Goal: Task Accomplishment & Management: Manage account settings

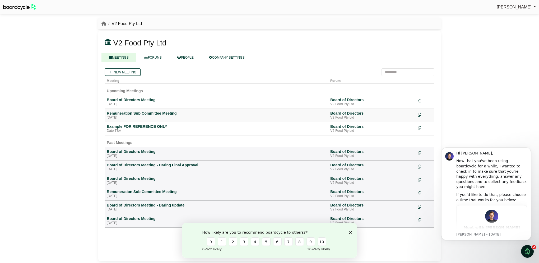
click at [160, 112] on div "Remuneration Sub Committee Meeting" at bounding box center [216, 113] width 219 height 5
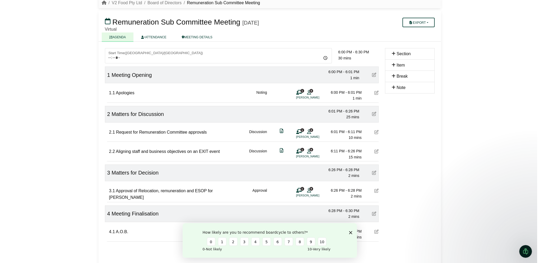
scroll to position [26, 0]
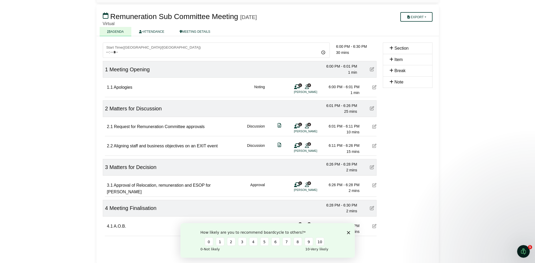
click at [348, 231] on icon "Close survey" at bounding box center [347, 232] width 3 height 3
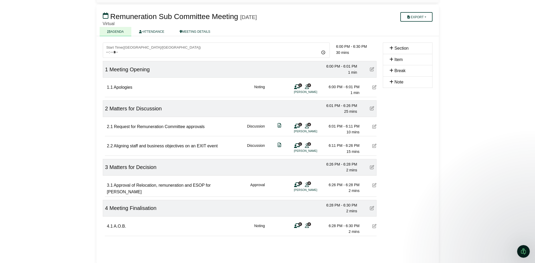
click at [373, 186] on icon at bounding box center [374, 185] width 4 height 4
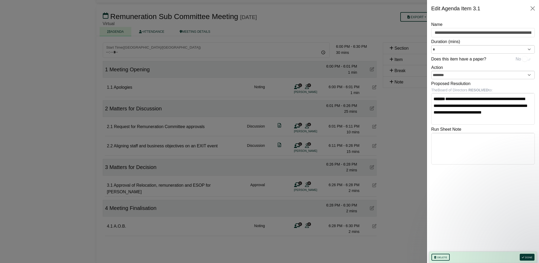
click at [371, 129] on div at bounding box center [269, 131] width 539 height 263
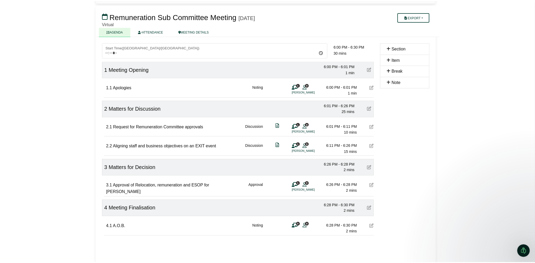
scroll to position [0, 0]
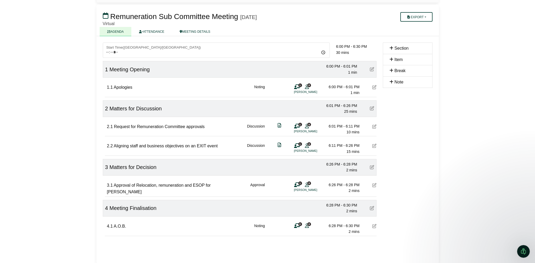
click at [372, 126] on icon at bounding box center [374, 126] width 4 height 4
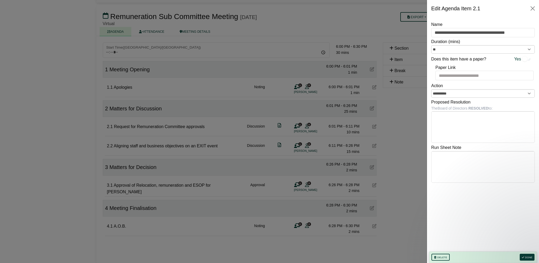
click at [376, 186] on div at bounding box center [269, 131] width 539 height 263
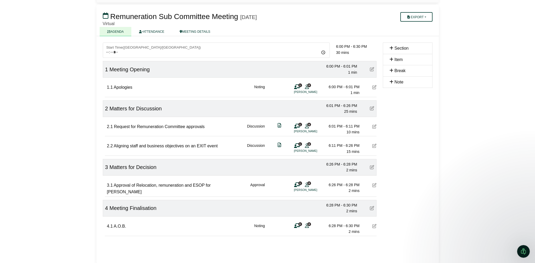
click at [372, 184] on icon at bounding box center [374, 185] width 4 height 4
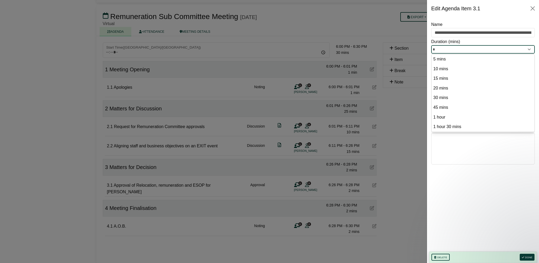
drag, startPoint x: 436, startPoint y: 48, endPoint x: 432, endPoint y: 48, distance: 4.0
click at [432, 48] on input "*" at bounding box center [482, 49] width 103 height 8
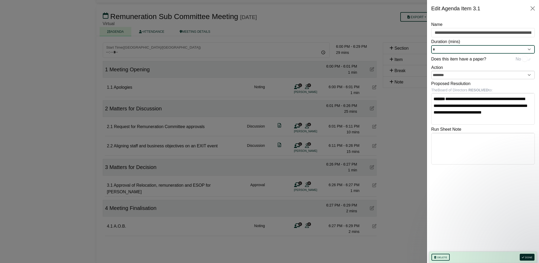
type input "*"
click at [530, 258] on button "Done" at bounding box center [526, 257] width 15 height 7
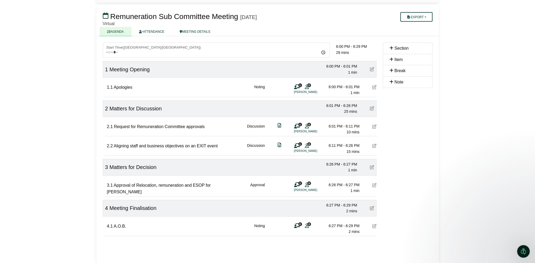
click at [199, 191] on div "3.1 Approval of Relocation, remuneration and ESOP for Chris Coburn" at bounding box center [172, 188] width 131 height 13
click at [390, 48] on icon at bounding box center [391, 48] width 4 height 4
click at [393, 49] on div "Section" at bounding box center [407, 48] width 36 height 7
click at [371, 167] on icon at bounding box center [372, 167] width 4 height 4
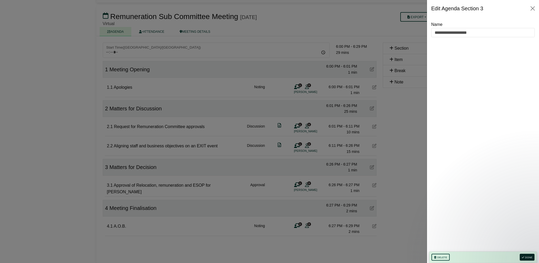
click button "Done"
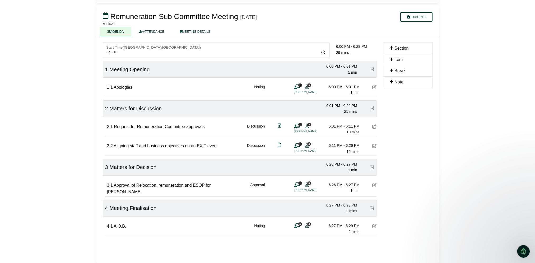
click span "Approval of Relocation, remuneration and ESOP for [PERSON_NAME]"
click div "3 Matters for Decision 6:26 PM - 6:27 PM 1 min"
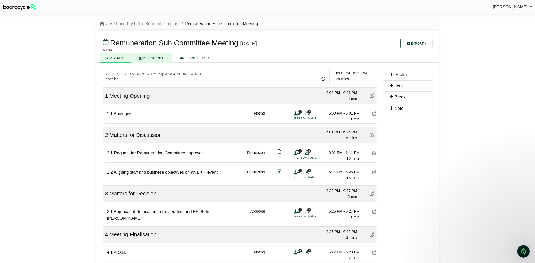
click link "ATTENDANCE"
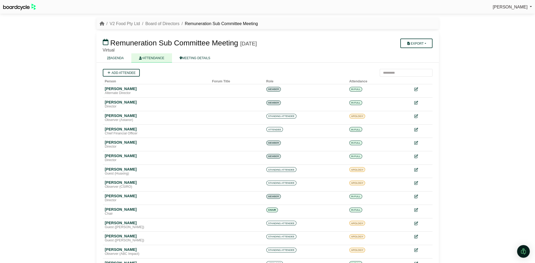
click at [196, 58] on link "MEETING DETAILS" at bounding box center [195, 57] width 46 height 9
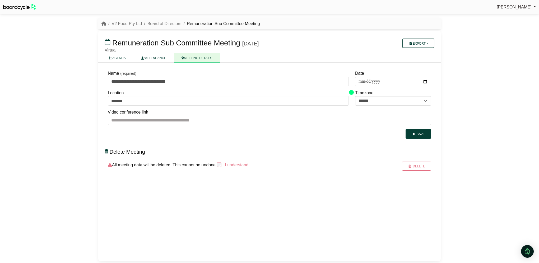
click at [121, 57] on link "AGENDA" at bounding box center [117, 57] width 32 height 9
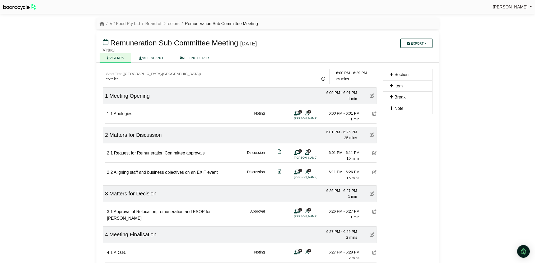
click at [391, 97] on icon at bounding box center [391, 97] width 4 height 4
click at [392, 74] on icon at bounding box center [391, 74] width 4 height 4
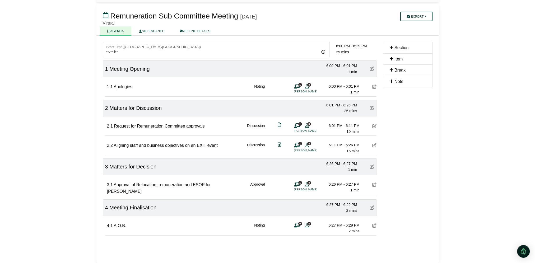
click at [392, 48] on icon at bounding box center [391, 47] width 4 height 4
click at [413, 16] on button "Export" at bounding box center [416, 17] width 32 height 10
click at [105, 18] on icon at bounding box center [106, 15] width 6 height 7
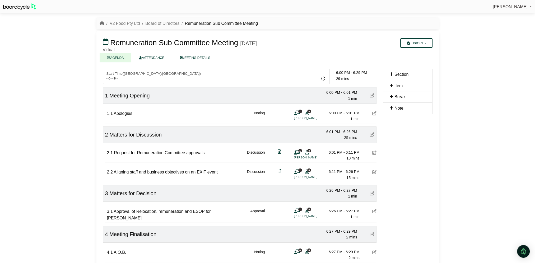
scroll to position [0, 0]
click at [509, 8] on span "[PERSON_NAME]" at bounding box center [509, 7] width 35 height 4
click at [287, 176] on div "2.2 Aligning staff and business objectives on an EXIT event Discussion 1 8 Tim …" at bounding box center [241, 172] width 269 height 18
click at [272, 187] on div "3 Matters for Decision 6:26 PM - 6:27 PM 1 min" at bounding box center [239, 193] width 273 height 17
click at [392, 106] on icon at bounding box center [391, 108] width 4 height 4
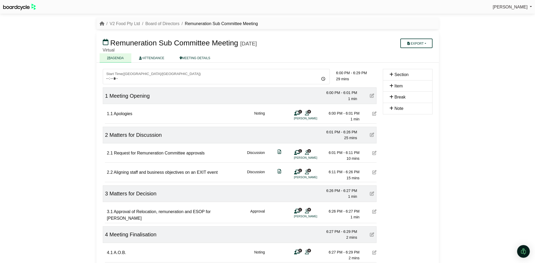
click at [391, 108] on icon at bounding box center [391, 108] width 4 height 4
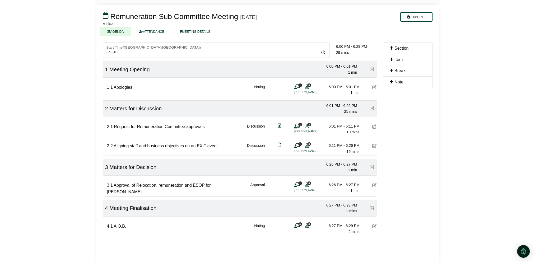
scroll to position [27, 0]
click at [324, 186] on div "6:26 PM - 6:27 PM" at bounding box center [340, 184] width 37 height 6
click at [373, 185] on icon at bounding box center [374, 184] width 4 height 4
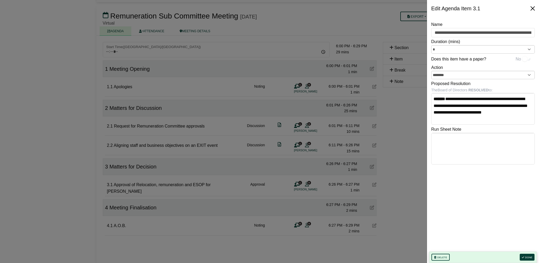
click at [531, 8] on button "Close" at bounding box center [532, 8] width 8 height 8
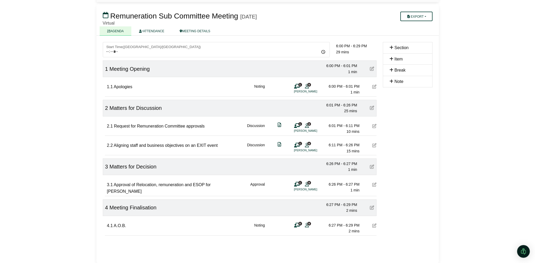
click at [390, 57] on icon at bounding box center [391, 59] width 4 height 4
click at [394, 129] on div "Section Item Break Note" at bounding box center [407, 149] width 56 height 215
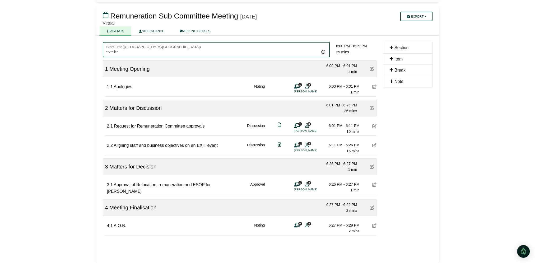
click at [322, 51] on input "*****" at bounding box center [216, 49] width 227 height 15
click at [199, 52] on input "*****" at bounding box center [216, 49] width 227 height 15
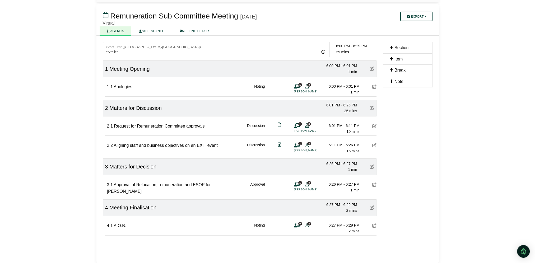
click at [391, 68] on icon at bounding box center [391, 70] width 4 height 4
click at [389, 59] on icon at bounding box center [391, 59] width 4 height 4
click at [393, 70] on div "Break" at bounding box center [407, 70] width 36 height 7
click at [391, 79] on icon at bounding box center [391, 81] width 4 height 4
click at [392, 47] on icon at bounding box center [391, 47] width 4 height 4
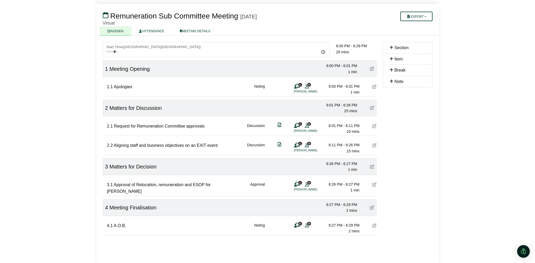
click at [390, 58] on icon at bounding box center [391, 59] width 4 height 4
click at [391, 49] on icon at bounding box center [391, 47] width 4 height 4
click at [391, 58] on icon at bounding box center [391, 59] width 4 height 4
click at [392, 70] on icon at bounding box center [391, 70] width 4 height 4
click at [391, 82] on icon at bounding box center [391, 81] width 4 height 4
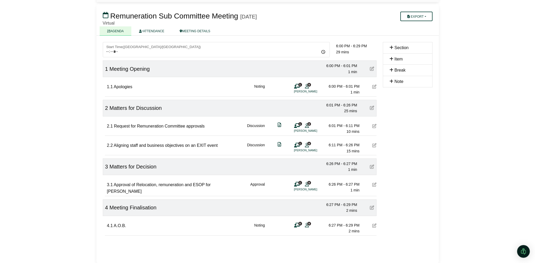
click at [372, 166] on icon at bounding box center [372, 166] width 4 height 4
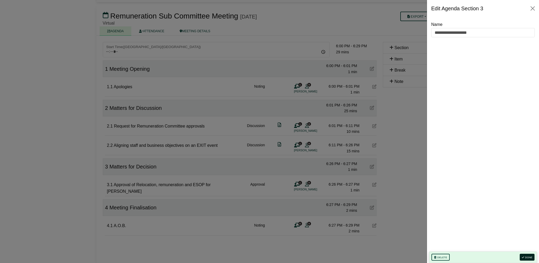
click at [525, 257] on button "Done" at bounding box center [526, 257] width 15 height 7
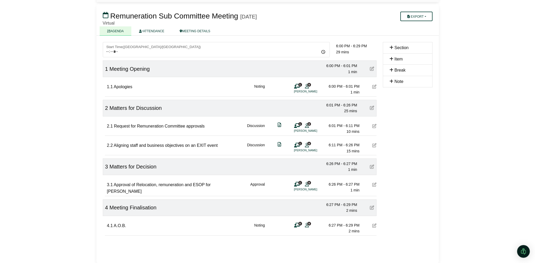
click at [373, 185] on icon at bounding box center [374, 184] width 4 height 4
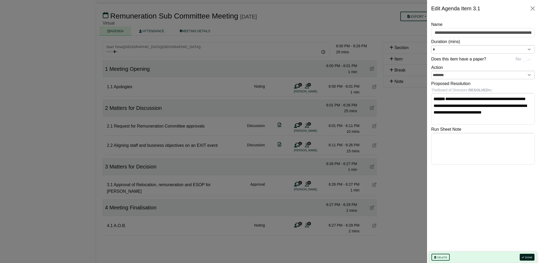
click at [526, 257] on button "Done" at bounding box center [526, 257] width 15 height 7
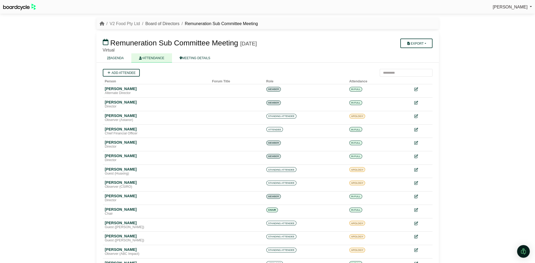
click at [162, 23] on link "Board of Directors" at bounding box center [162, 23] width 34 height 4
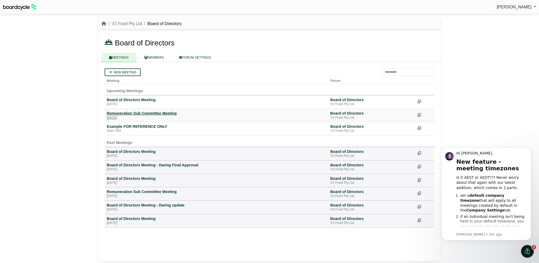
click at [142, 113] on div "Remuneration Sub Committee Meeting" at bounding box center [216, 113] width 219 height 5
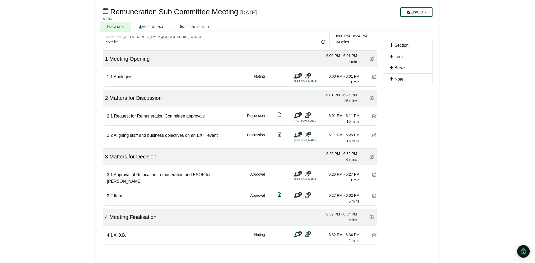
scroll to position [46, 0]
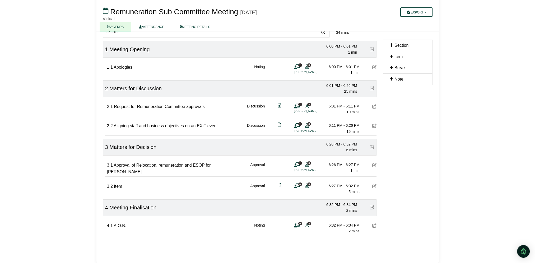
click at [375, 184] on icon at bounding box center [374, 186] width 4 height 4
click at [278, 105] on icon at bounding box center [278, 105] width 3 height 0
click at [374, 223] on icon at bounding box center [374, 225] width 4 height 4
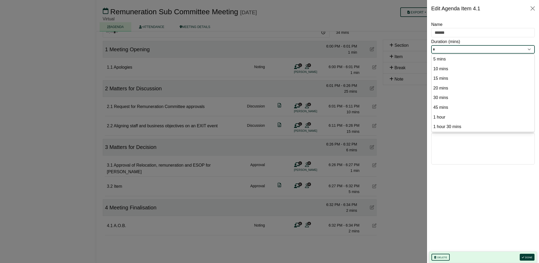
drag, startPoint x: 444, startPoint y: 49, endPoint x: 430, endPoint y: 49, distance: 13.7
click at [430, 49] on div "Name ****** Duration (mins) * 5 mins 10 mins 15 mins 20 mins 30 mins 45 mins 1 …" at bounding box center [483, 140] width 112 height 246
type input "*"
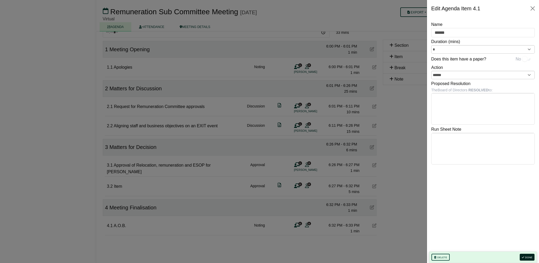
click at [525, 257] on button "Done" at bounding box center [526, 257] width 15 height 7
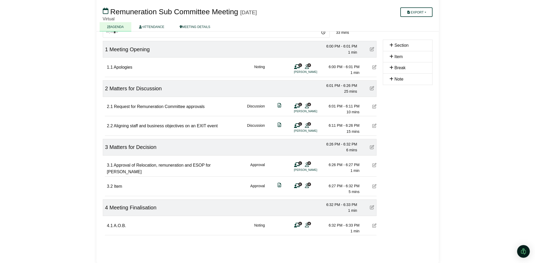
click at [374, 184] on icon at bounding box center [374, 186] width 4 height 4
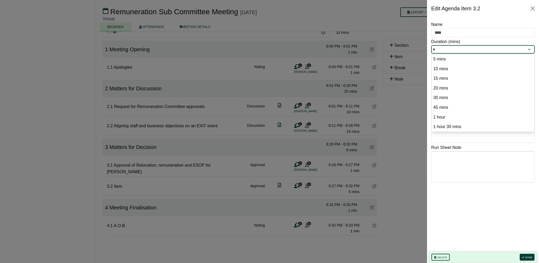
drag, startPoint x: 440, startPoint y: 48, endPoint x: 429, endPoint y: 47, distance: 11.6
click at [429, 47] on div "**********" at bounding box center [483, 140] width 112 height 246
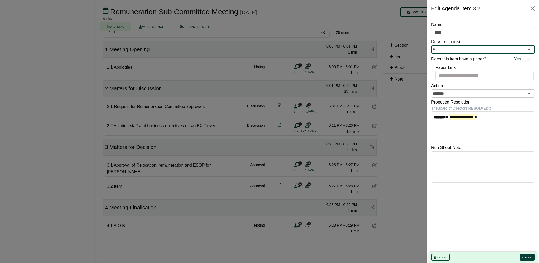
type input "*"
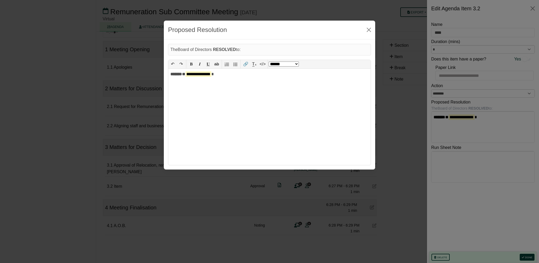
click at [457, 115] on body "[PERSON_NAME] Sign Out V2 Food Pty Ltd Board of Directors Remuneration Sub Comm…" at bounding box center [269, 85] width 539 height 263
click at [197, 76] on mark "**********" at bounding box center [198, 74] width 26 height 6
drag, startPoint x: 192, startPoint y: 74, endPoint x: 221, endPoint y: 75, distance: 29.0
click at [221, 75] on div "**********" at bounding box center [269, 117] width 202 height 97
drag, startPoint x: 267, startPoint y: 74, endPoint x: 188, endPoint y: 75, distance: 78.9
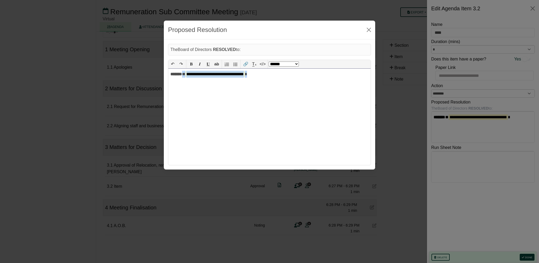
click at [188, 75] on div "**********" at bounding box center [269, 117] width 202 height 97
click at [194, 74] on mark "**********" at bounding box center [214, 74] width 59 height 6
select select "******"
click at [368, 30] on button "Close" at bounding box center [368, 30] width 8 height 8
drag, startPoint x: 456, startPoint y: 117, endPoint x: 455, endPoint y: 120, distance: 2.7
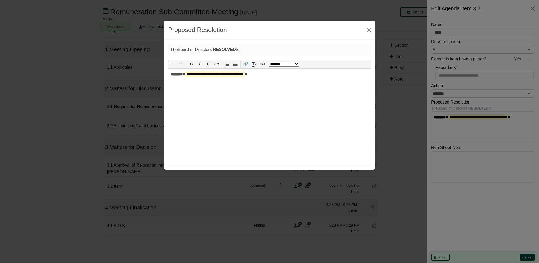
click at [455, 120] on body "[PERSON_NAME] Sign Out V2 Food Pty Ltd Board of Directors Remuneration Sub Comm…" at bounding box center [269, 85] width 539 height 263
drag, startPoint x: 192, startPoint y: 74, endPoint x: 208, endPoint y: 75, distance: 15.8
click at [208, 75] on mark "**********" at bounding box center [214, 74] width 59 height 6
click at [289, 63] on select "**********" at bounding box center [283, 64] width 30 height 5
click at [218, 107] on div "**********" at bounding box center [269, 117] width 202 height 97
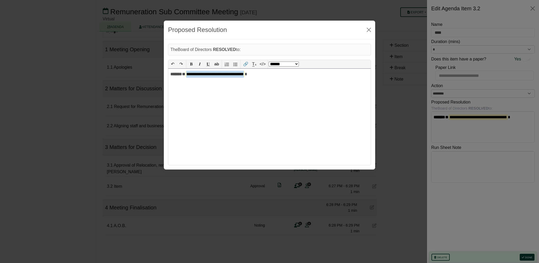
drag, startPoint x: 192, startPoint y: 74, endPoint x: 265, endPoint y: 76, distance: 73.2
click at [265, 76] on div "**********" at bounding box center [269, 117] width 202 height 97
copy mark "**********"
click at [190, 75] on div "**********" at bounding box center [269, 117] width 202 height 97
paste div
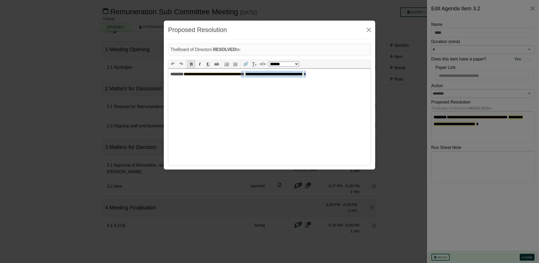
drag, startPoint x: 347, startPoint y: 75, endPoint x: 261, endPoint y: 74, distance: 85.5
click at [261, 74] on div "**********" at bounding box center [269, 117] width 202 height 97
drag, startPoint x: 189, startPoint y: 74, endPoint x: 190, endPoint y: 77, distance: 3.2
click at [183, 74] on b "*******" at bounding box center [176, 74] width 13 height 4
click at [277, 74] on div "**********" at bounding box center [269, 117] width 202 height 97
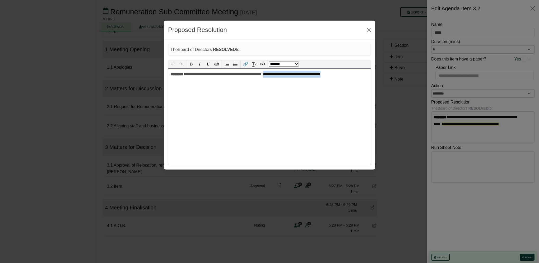
drag, startPoint x: 287, startPoint y: 73, endPoint x: 366, endPoint y: 77, distance: 78.2
click at [366, 77] on div "**********" at bounding box center [269, 117] width 202 height 97
select select "******"
click at [368, 30] on button "Close" at bounding box center [368, 30] width 8 height 8
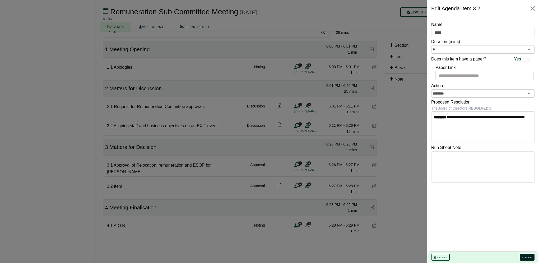
click at [525, 258] on button "Done" at bounding box center [526, 257] width 15 height 7
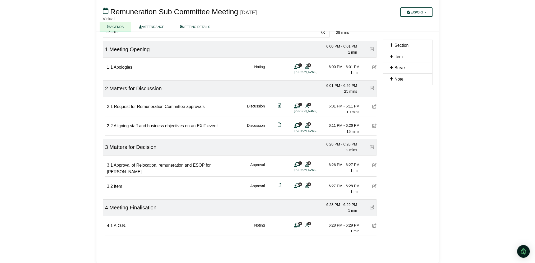
click at [372, 164] on icon at bounding box center [374, 165] width 4 height 4
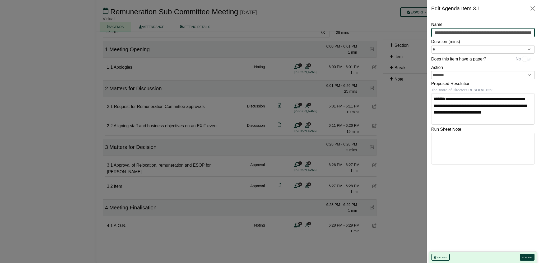
scroll to position [0, 24]
drag, startPoint x: 435, startPoint y: 32, endPoint x: 539, endPoint y: 28, distance: 104.4
click at [534, 28] on html "[PERSON_NAME] Sign Out V2 Food Pty Ltd Board of Directors Remuneration Sub Comm…" at bounding box center [269, 85] width 539 height 263
click at [532, 10] on button "Close" at bounding box center [532, 8] width 8 height 8
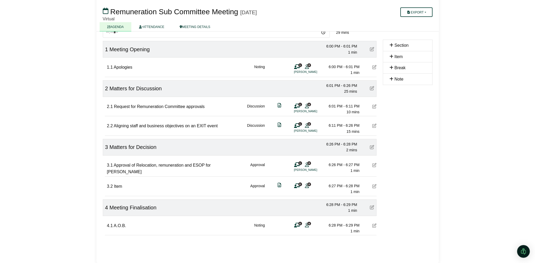
click at [375, 184] on icon at bounding box center [374, 186] width 4 height 4
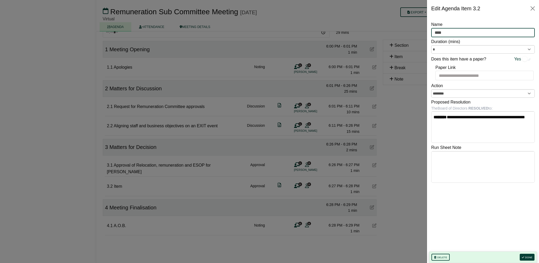
drag, startPoint x: 445, startPoint y: 32, endPoint x: 429, endPoint y: 34, distance: 15.9
click at [429, 34] on div "**********" at bounding box center [483, 140] width 112 height 246
paste input "**********"
drag, startPoint x: 531, startPoint y: 32, endPoint x: 457, endPoint y: 31, distance: 73.9
click at [457, 31] on input "**********" at bounding box center [482, 32] width 103 height 9
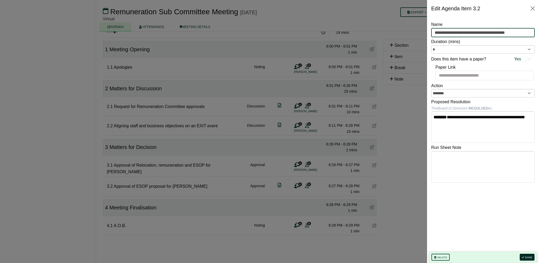
type input "**********"
click at [523, 257] on icon "button" at bounding box center [522, 257] width 2 height 3
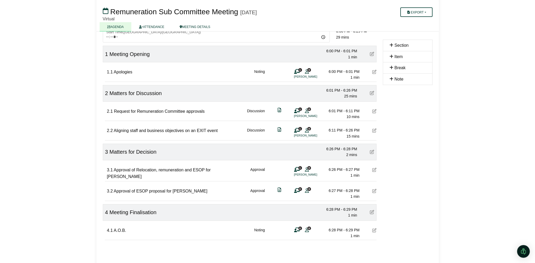
scroll to position [46, 0]
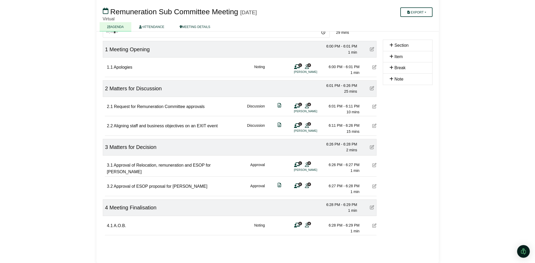
click at [371, 223] on div "4.1 A.O.B. Noting 0 8 6:28 PM - 6:29 PM 1 min" at bounding box center [241, 225] width 269 height 18
click at [373, 224] on icon at bounding box center [374, 225] width 4 height 4
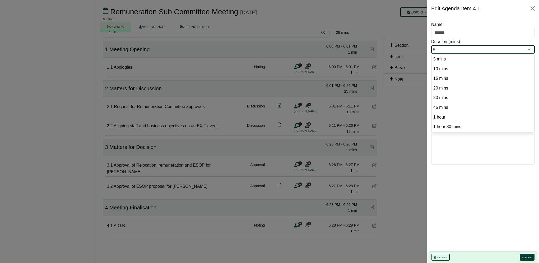
drag, startPoint x: 434, startPoint y: 48, endPoint x: 431, endPoint y: 48, distance: 3.0
click at [431, 48] on input "*" at bounding box center [482, 49] width 103 height 8
type input "*"
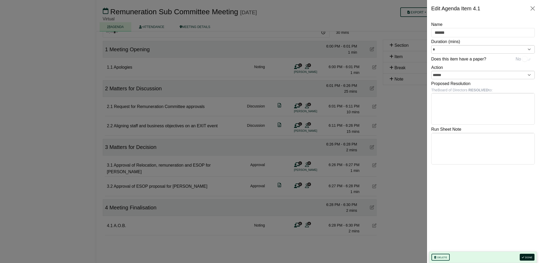
click at [525, 256] on button "Done" at bounding box center [526, 257] width 15 height 7
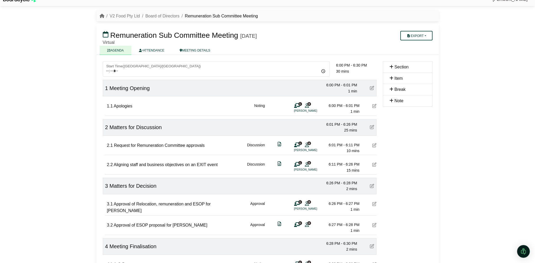
scroll to position [0, 0]
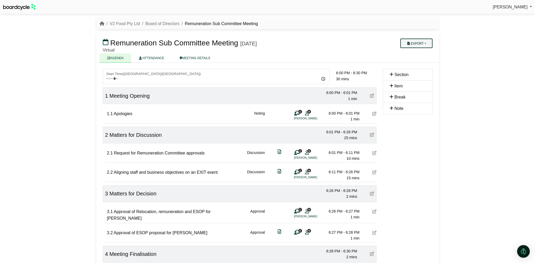
click at [422, 48] on button "Export" at bounding box center [416, 44] width 32 height 10
click at [421, 54] on link "Agenda" at bounding box center [423, 52] width 46 height 8
